Goal: Task Accomplishment & Management: Manage account settings

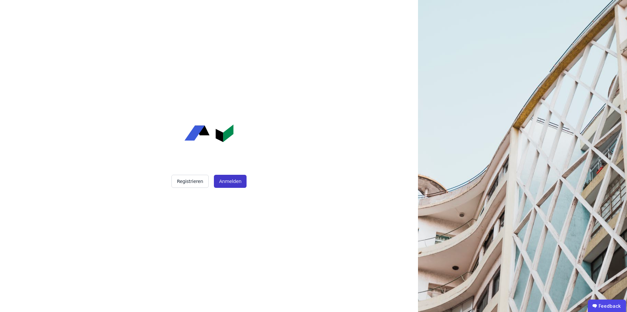
click at [228, 180] on button "Anmelden" at bounding box center [230, 181] width 33 height 13
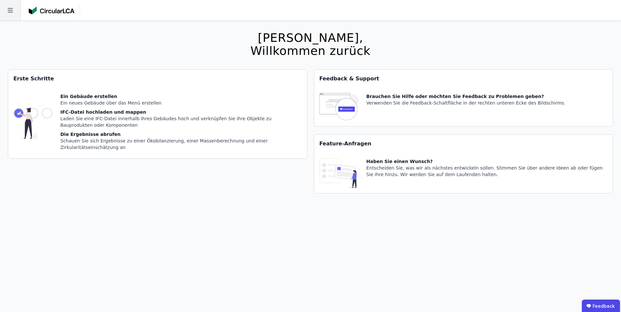
click at [11, 7] on icon at bounding box center [10, 10] width 21 height 21
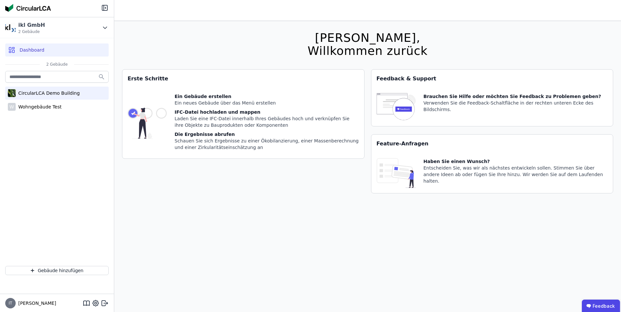
click at [56, 93] on div "CircularLCA Demo Building" at bounding box center [48, 93] width 64 height 7
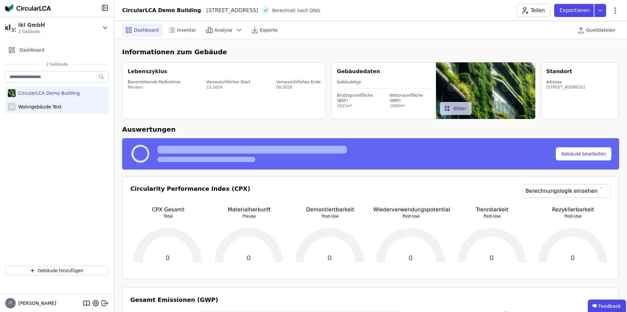
select select "*"
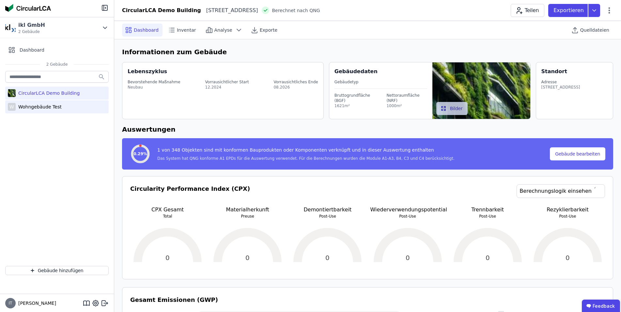
click at [43, 105] on div "Wohngebäude Test" at bounding box center [39, 106] width 46 height 7
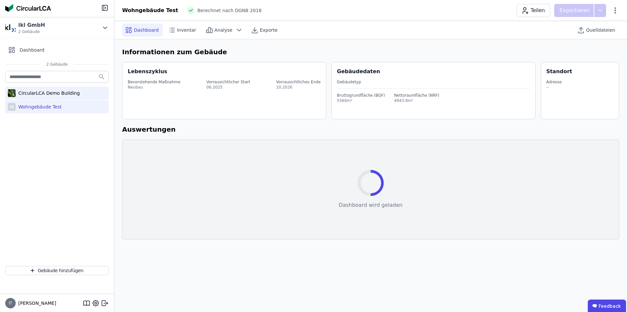
select select "*"
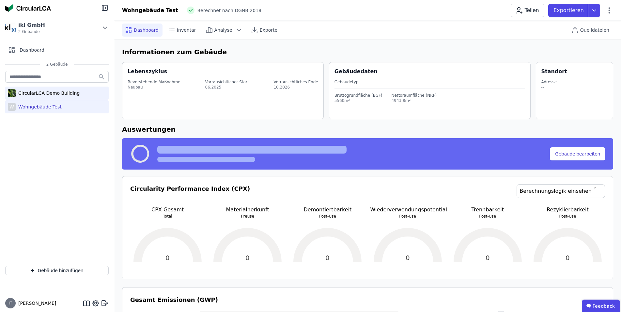
click at [33, 91] on div "CircularLCA Demo Building" at bounding box center [48, 93] width 64 height 7
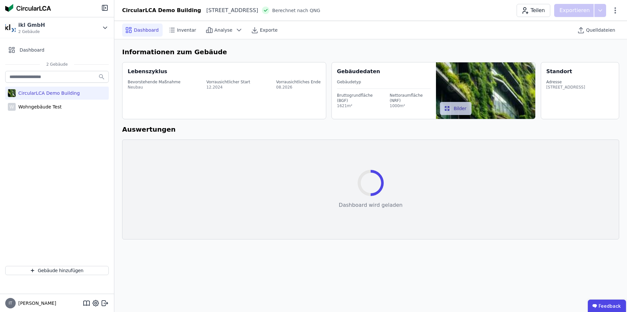
select select "*"
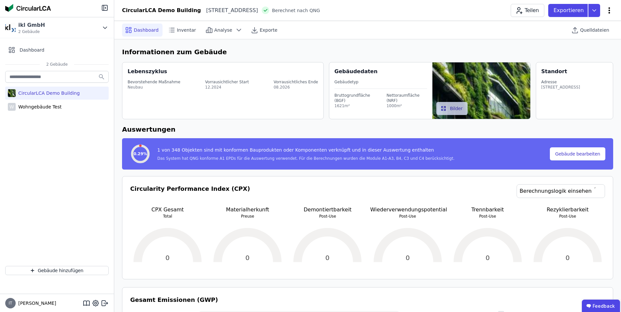
click at [607, 9] on icon at bounding box center [609, 11] width 8 height 8
click at [592, 6] on icon at bounding box center [594, 10] width 12 height 13
click at [609, 11] on icon at bounding box center [610, 10] width 2 height 6
click at [397, 10] on div "CircularLCA Demo Building [STREET_ADDRESS] DE Berechnet nach QNG Teilen Exporti…" at bounding box center [367, 10] width 507 height 13
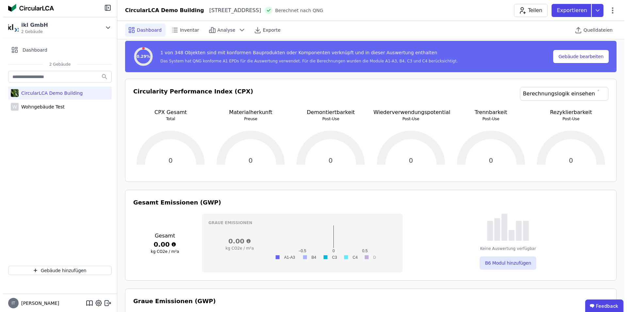
scroll to position [200, 0]
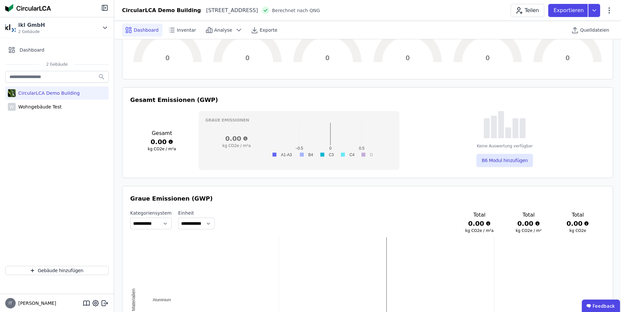
click at [8, 304] on span "IT" at bounding box center [10, 303] width 10 height 10
click at [103, 303] on icon at bounding box center [105, 303] width 8 height 8
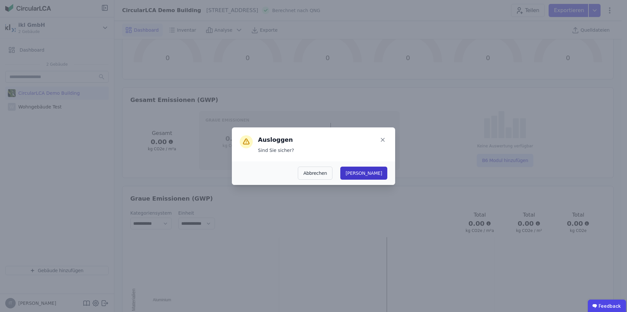
click at [380, 176] on button "[PERSON_NAME]" at bounding box center [363, 172] width 47 height 13
